Goal: Information Seeking & Learning: Learn about a topic

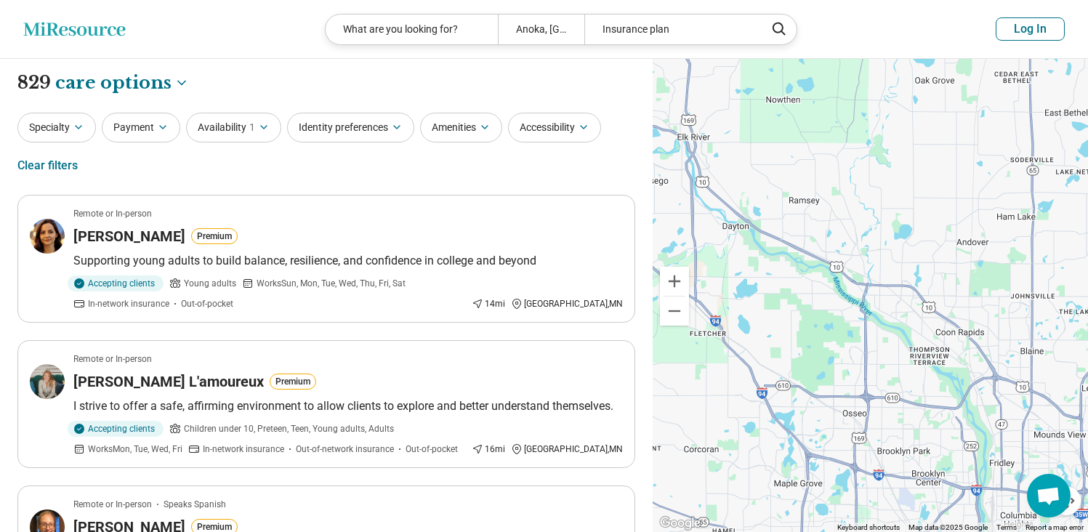
select select "***"
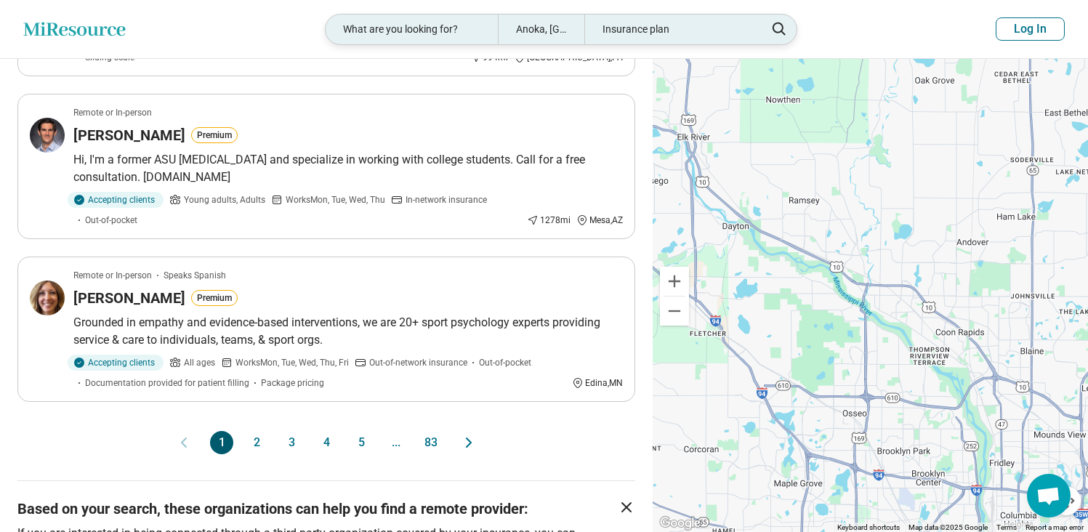
click at [477, 37] on div "What are you looking for?" at bounding box center [412, 30] width 172 height 30
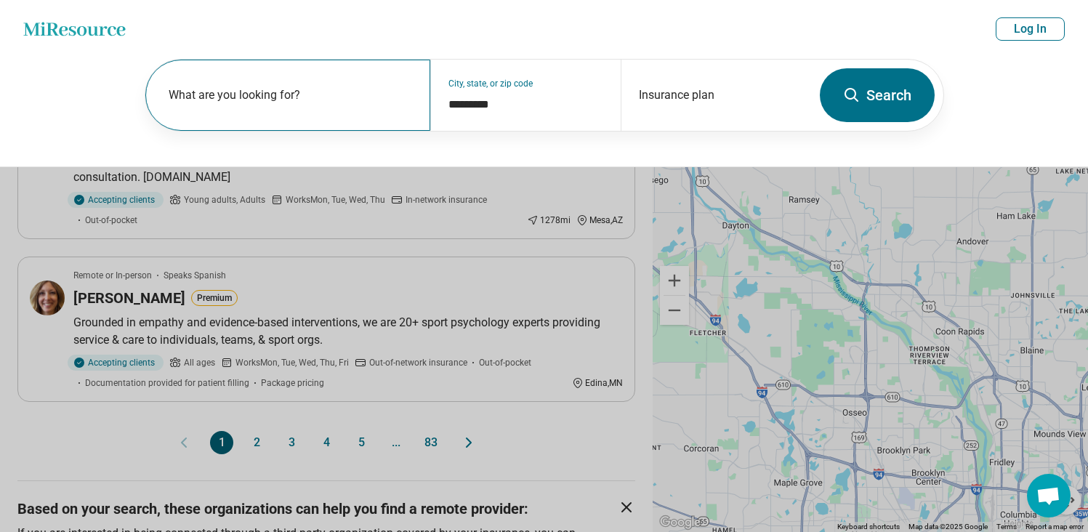
click at [366, 97] on label "What are you looking for?" at bounding box center [291, 94] width 245 height 17
click at [480, 363] on button at bounding box center [544, 266] width 1088 height 532
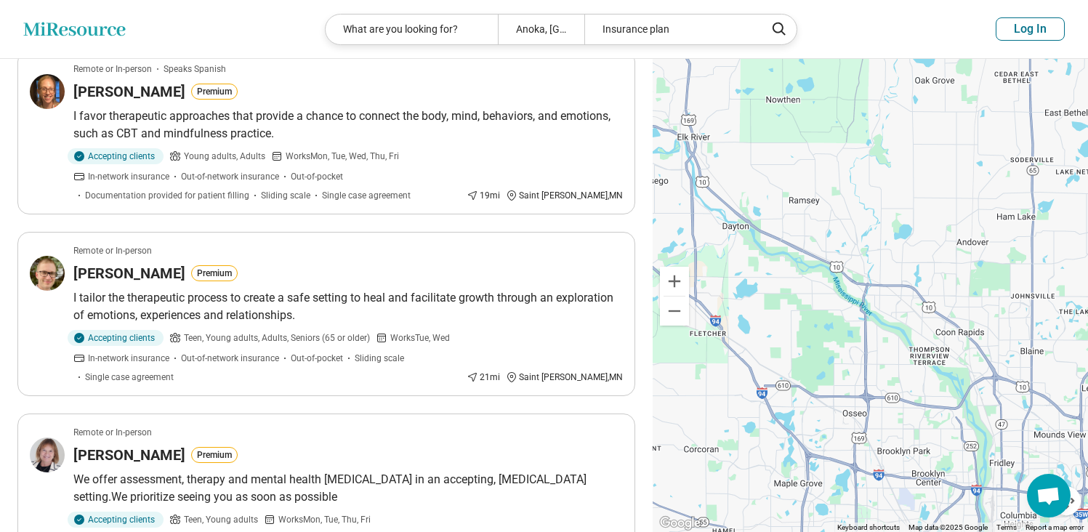
scroll to position [0, 0]
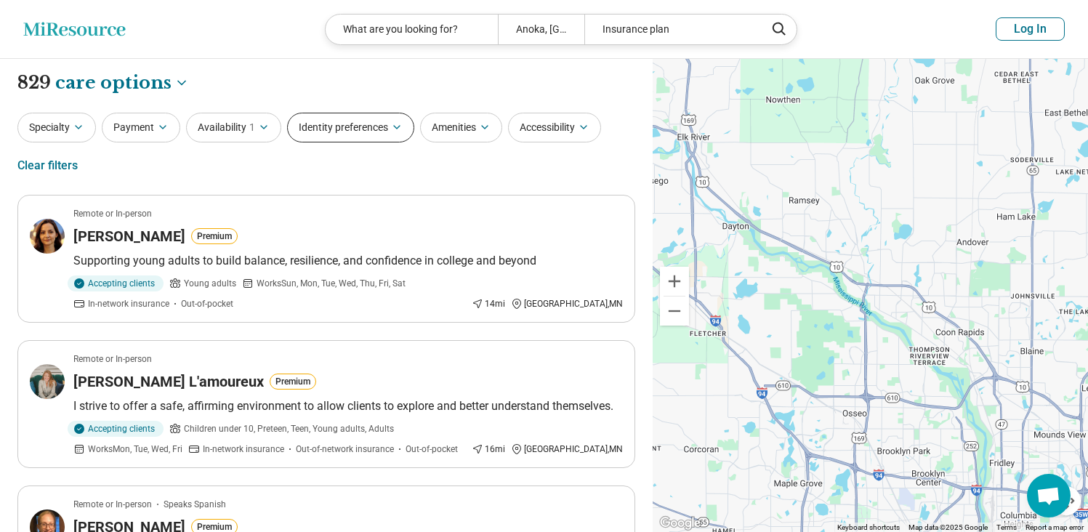
click at [347, 124] on button "Identity preferences" at bounding box center [350, 128] width 127 height 30
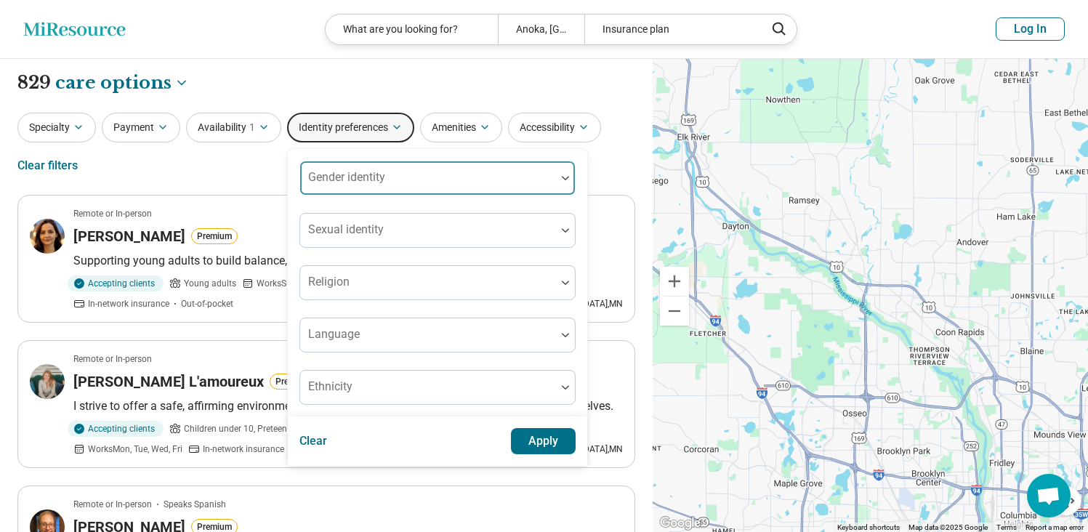
click at [366, 190] on div at bounding box center [428, 184] width 244 height 20
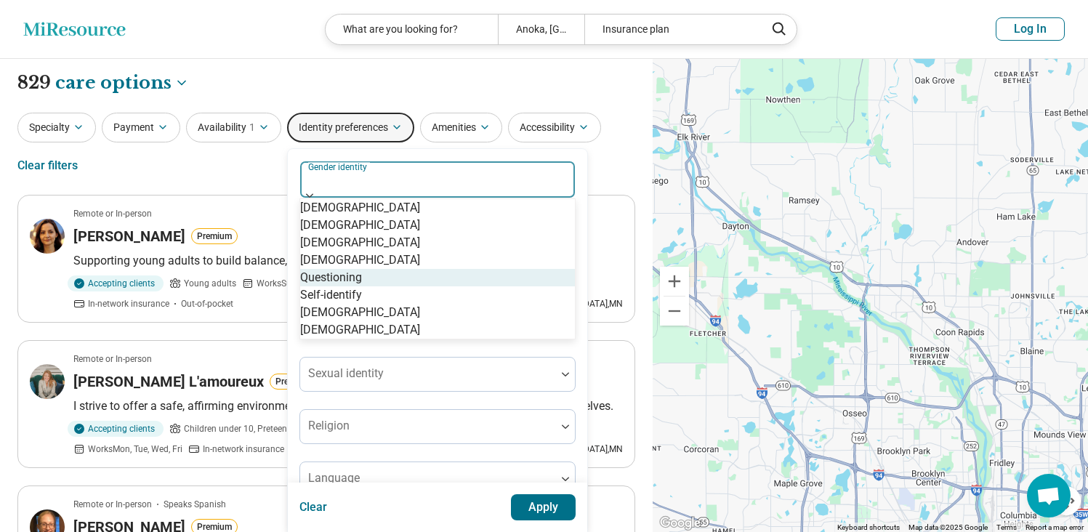
scroll to position [6, 0]
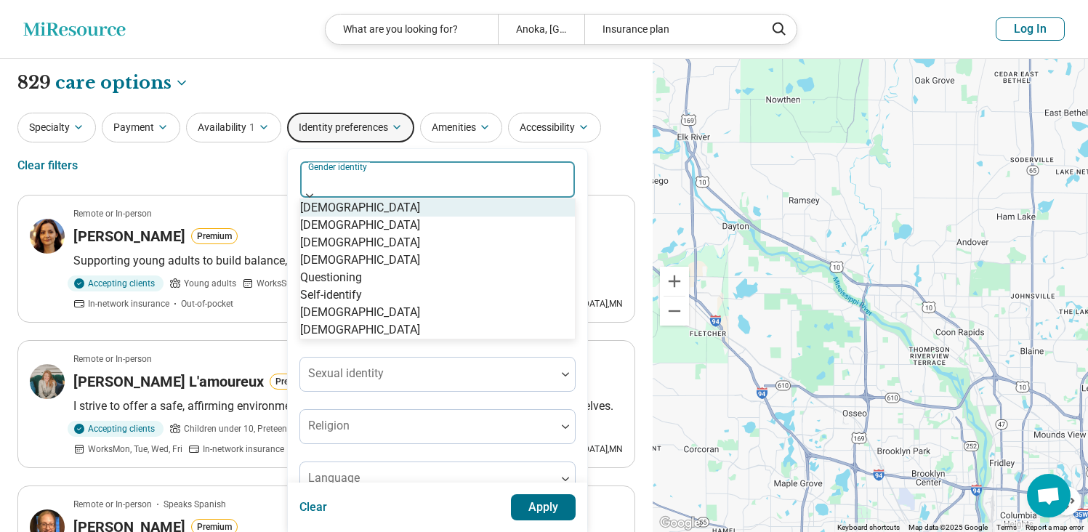
click at [507, 180] on div at bounding box center [437, 183] width 263 height 20
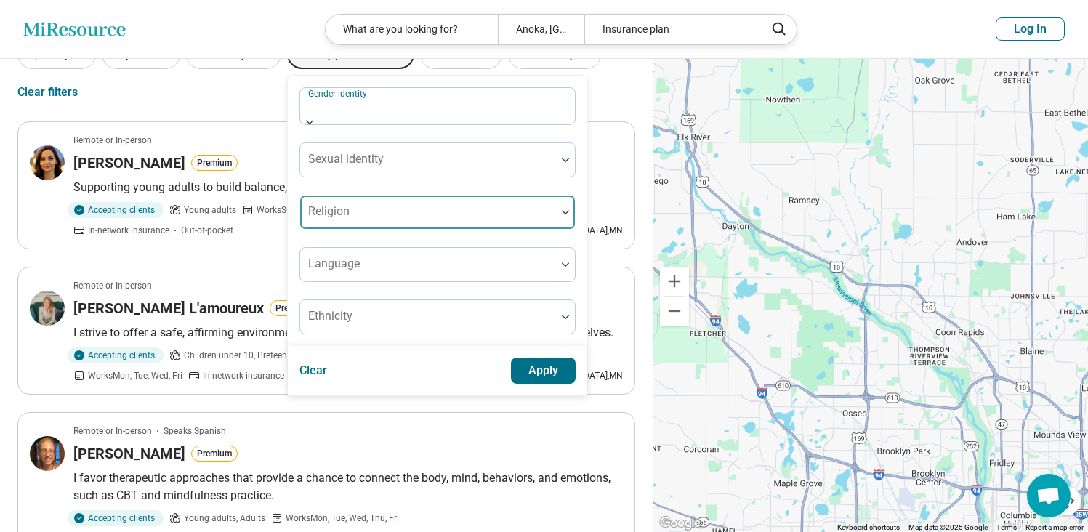
scroll to position [88, 0]
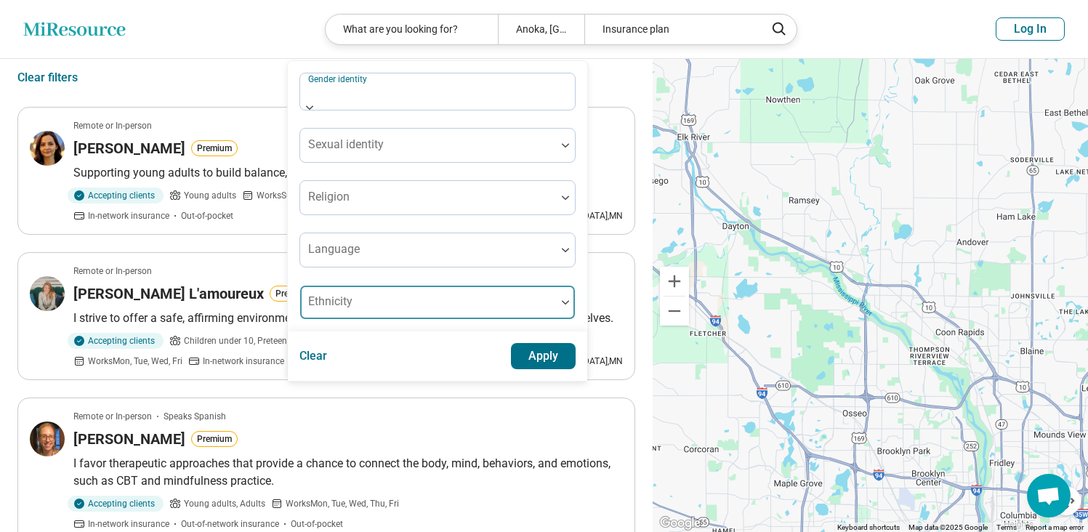
click at [395, 298] on div at bounding box center [428, 308] width 244 height 20
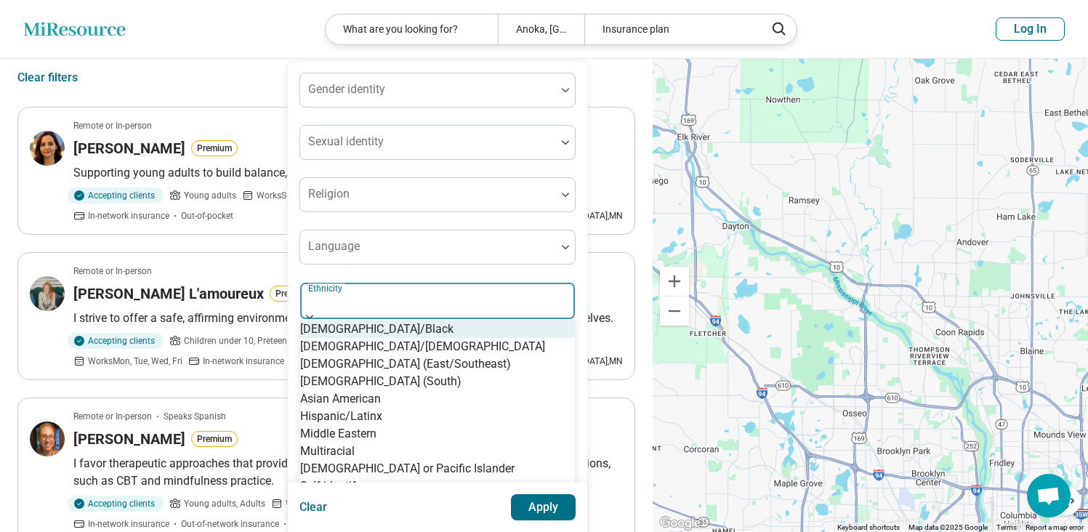
click at [454, 321] on div "[DEMOGRAPHIC_DATA]/Black" at bounding box center [437, 329] width 275 height 17
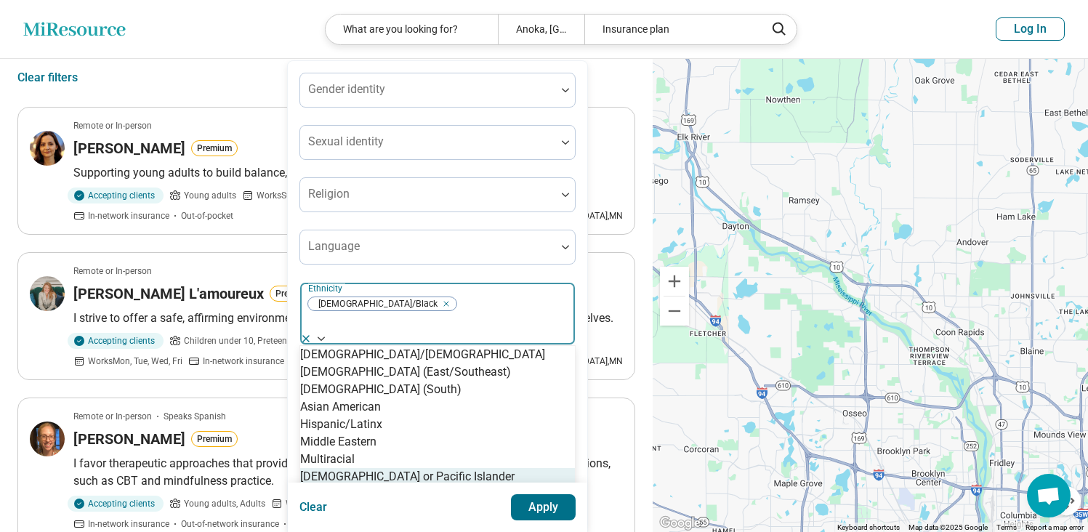
click at [547, 494] on button "Apply" at bounding box center [543, 507] width 65 height 26
